Goal: Navigation & Orientation: Find specific page/section

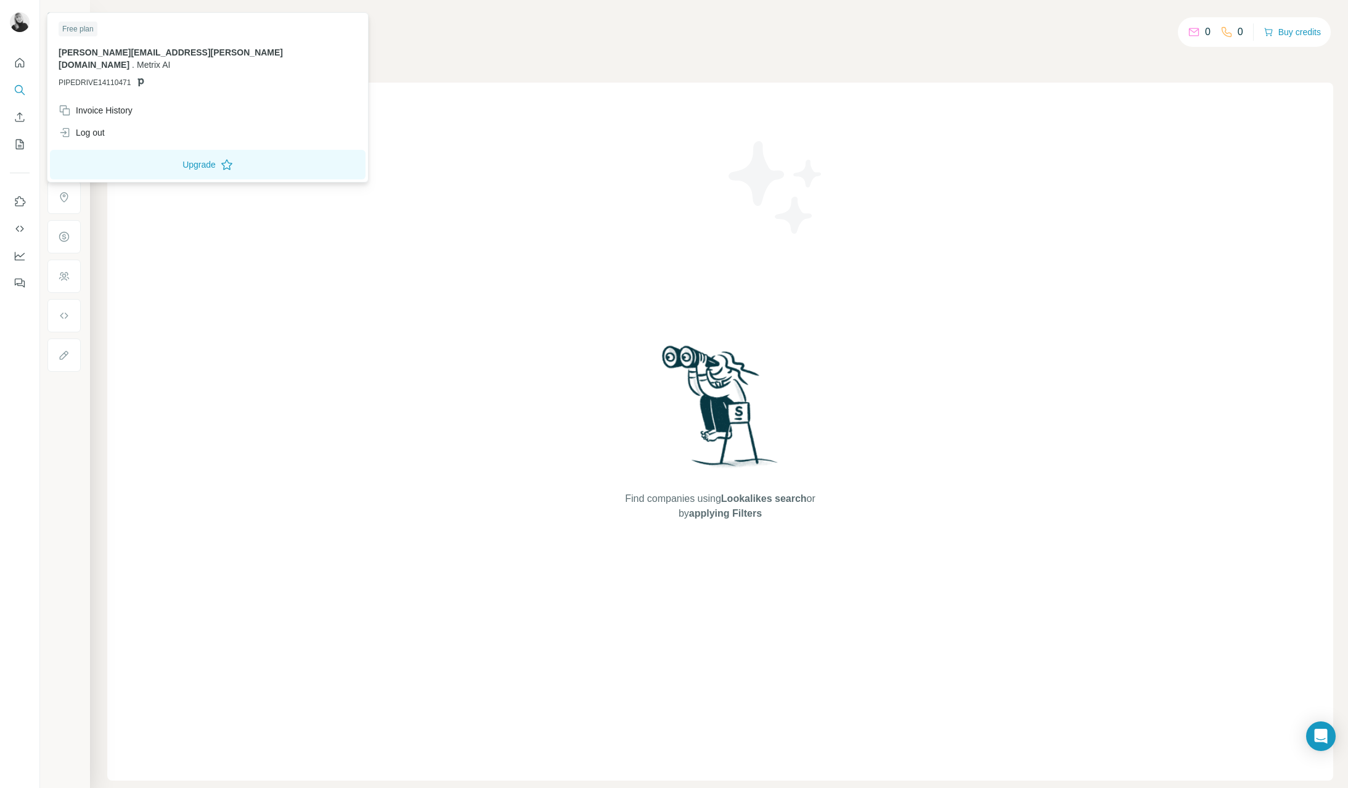
click at [20, 25] on img at bounding box center [20, 22] width 20 height 20
click at [79, 27] on div "Free plan" at bounding box center [78, 29] width 39 height 15
click at [20, 20] on img at bounding box center [20, 22] width 20 height 20
drag, startPoint x: 1213, startPoint y: 66, endPoint x: 1199, endPoint y: 72, distance: 15.5
click at [1211, 67] on div "Search Companies People Find companies using Lookalikes search or by applying F…" at bounding box center [719, 394] width 1258 height 788
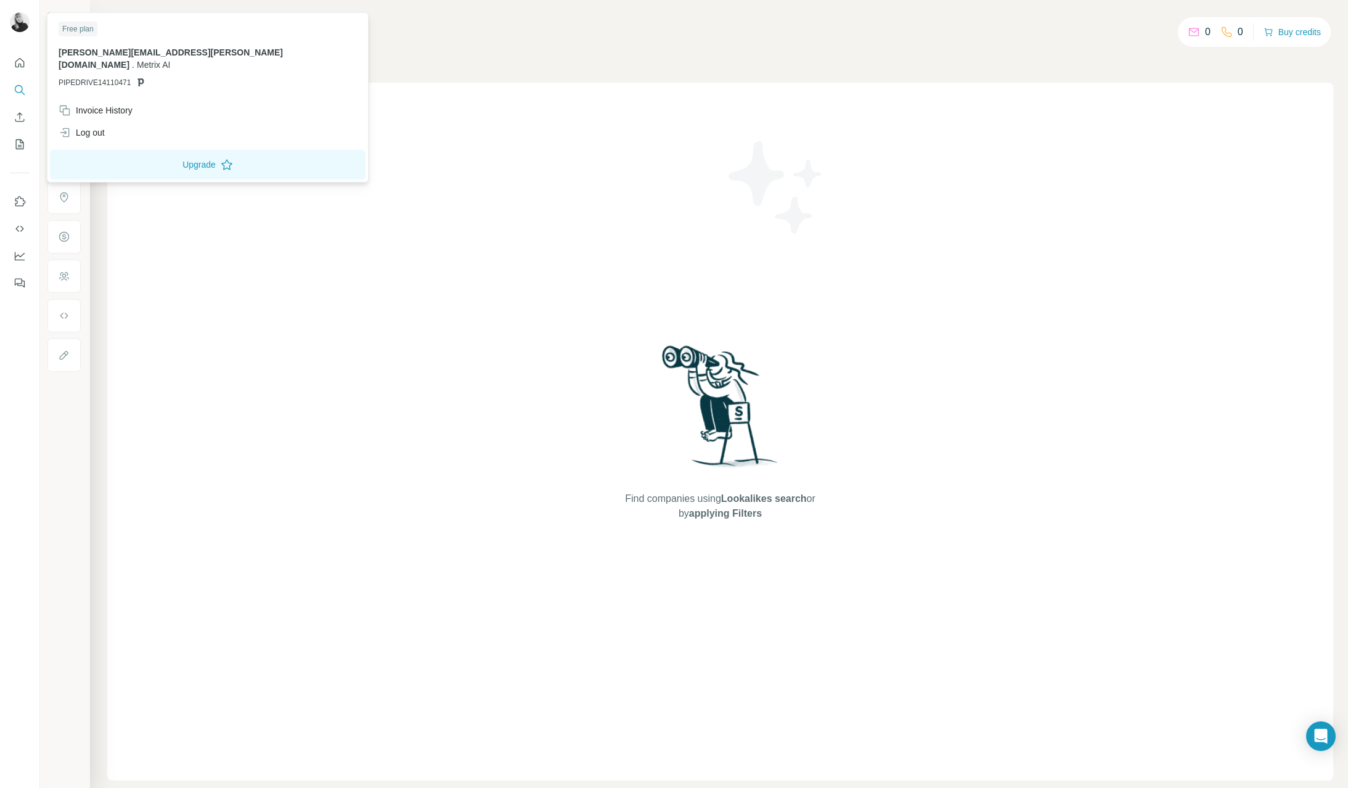
click at [26, 25] on img at bounding box center [20, 22] width 20 height 20
click at [17, 55] on button "Quick start" at bounding box center [20, 63] width 20 height 22
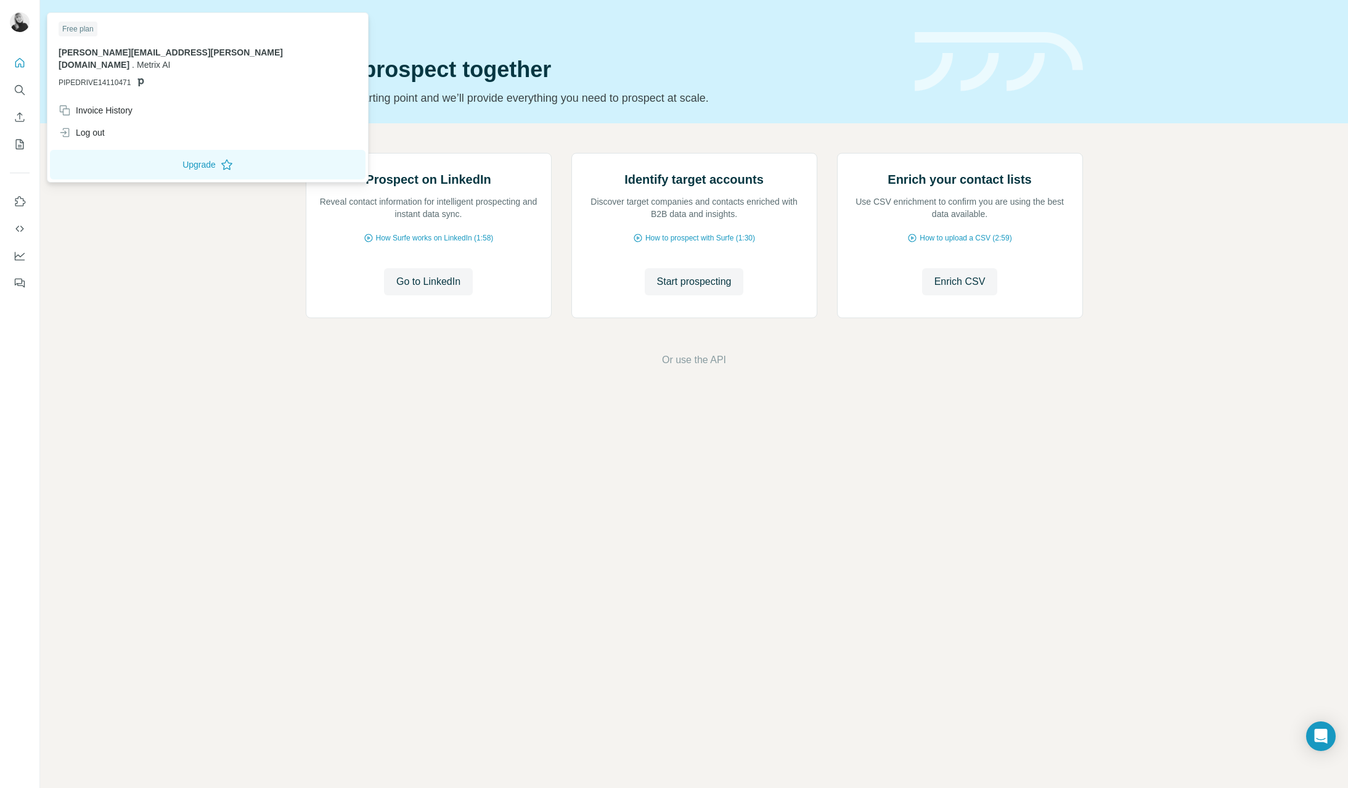
click at [20, 21] on img at bounding box center [20, 22] width 20 height 20
click at [79, 26] on div "Free plan" at bounding box center [78, 29] width 39 height 15
click at [126, 153] on button "Upgrade" at bounding box center [208, 165] width 316 height 30
